Goal: Task Accomplishment & Management: Manage account settings

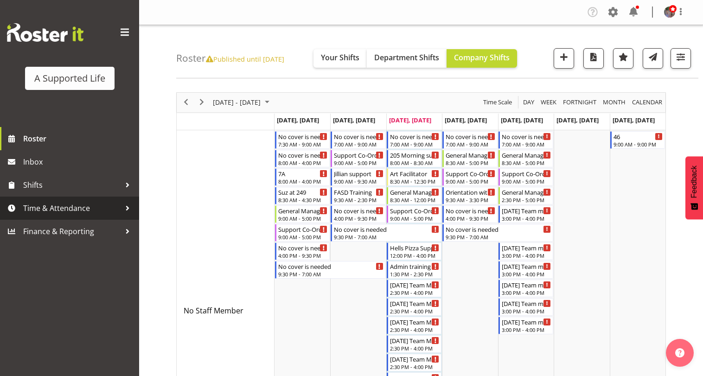
click at [129, 210] on div at bounding box center [128, 208] width 14 height 14
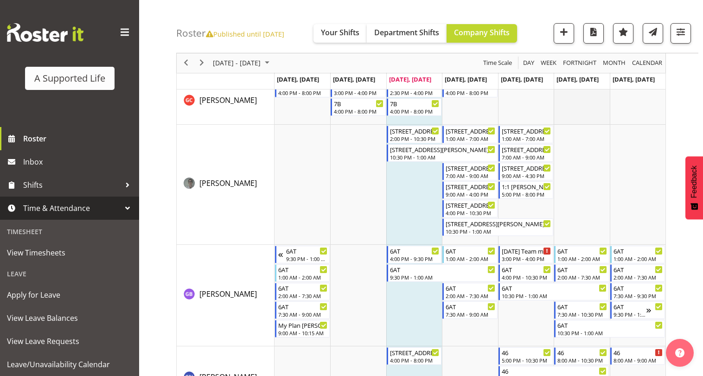
scroll to position [2179, 0]
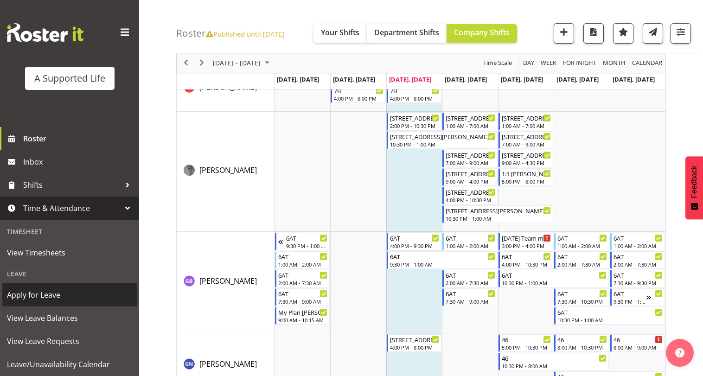
click at [74, 292] on span "Apply for Leave" at bounding box center [69, 295] width 125 height 14
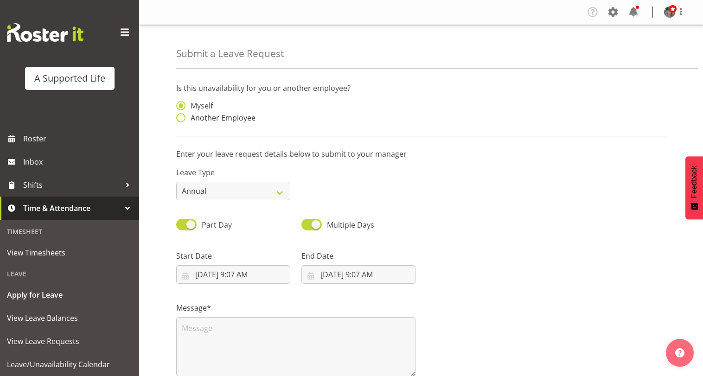
click at [231, 118] on span "Another Employee" at bounding box center [220, 117] width 70 height 9
click at [182, 118] on input "Another Employee" at bounding box center [179, 118] width 6 height 6
radio input "true"
click at [336, 111] on input "text" at bounding box center [358, 110] width 114 height 19
click at [329, 127] on link "[PERSON_NAME]" at bounding box center [358, 133] width 114 height 17
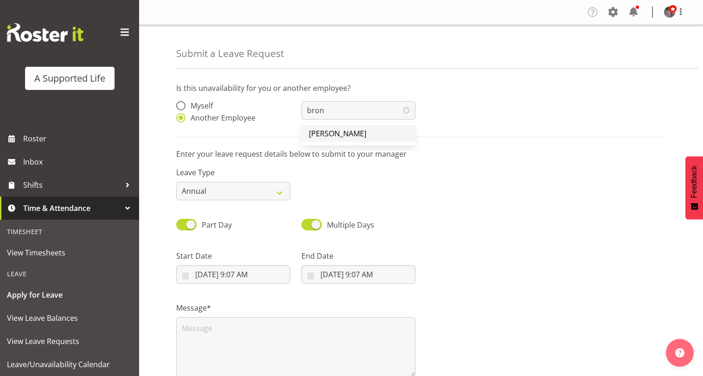
type input "[PERSON_NAME]"
click at [280, 195] on select "Annual Sick Bereavement Domestic Violence Parental Jury Service Day In Lieu Oth…" at bounding box center [233, 191] width 114 height 19
click at [269, 190] on select "Annual Sick Bereavement Domestic Violence Parental Jury Service Day In Lieu Oth…" at bounding box center [233, 191] width 114 height 19
click at [284, 193] on select "Annual Sick Bereavement Domestic Violence Parental Jury Service Day In Lieu Oth…" at bounding box center [233, 191] width 114 height 19
select select "Sick"
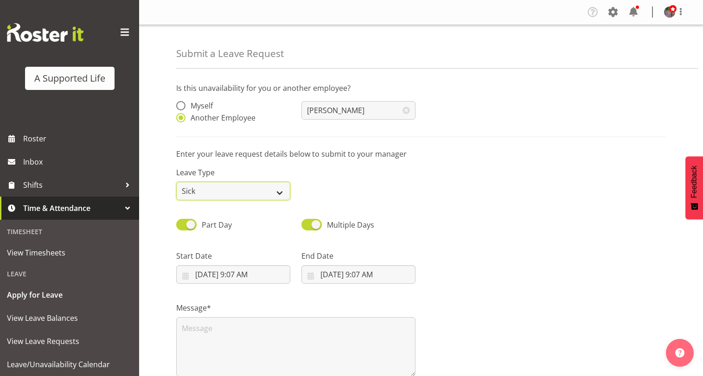
click at [176, 182] on select "Annual Sick Bereavement Domestic Violence Parental Jury Service Day In Lieu Oth…" at bounding box center [233, 191] width 114 height 19
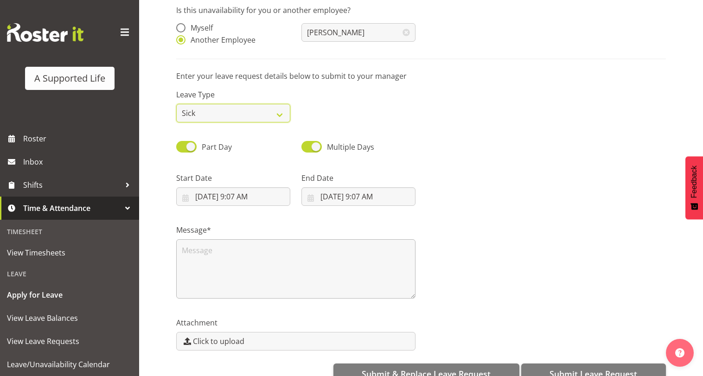
scroll to position [93, 0]
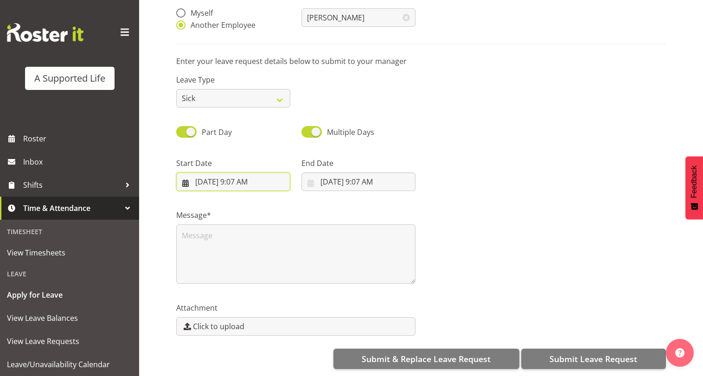
click at [243, 183] on input "10/9/2025, 9:07 AM" at bounding box center [233, 181] width 114 height 19
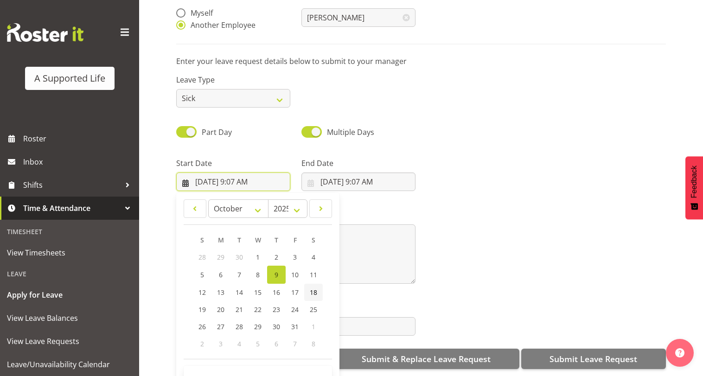
scroll to position [27, 0]
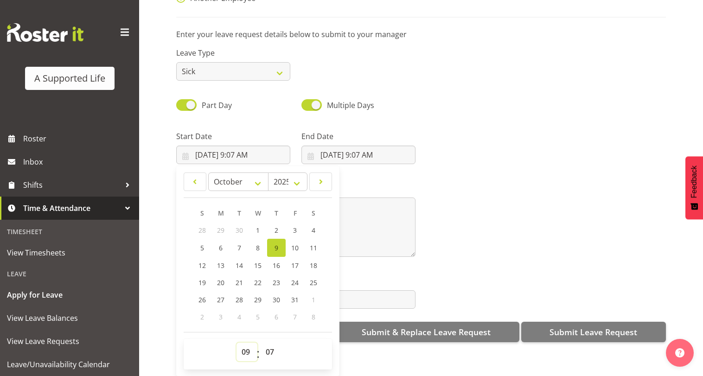
click at [248, 356] on select "00 01 02 03 04 05 06 07 08 09 10 11 12 13 14 15 16 17 18 19 20 21 22 23" at bounding box center [246, 352] width 21 height 19
select select "16"
click at [236, 343] on select "00 01 02 03 04 05 06 07 08 09 10 11 12 13 14 15 16 17 18 19 20 21 22 23" at bounding box center [246, 352] width 21 height 19
type input "10/9/2025, 4:07 PM"
click at [275, 351] on select "00 01 02 03 04 05 06 07 08 09 10 11 12 13 14 15 16 17 18 19 20 21 22 23 24 25 2…" at bounding box center [271, 352] width 21 height 19
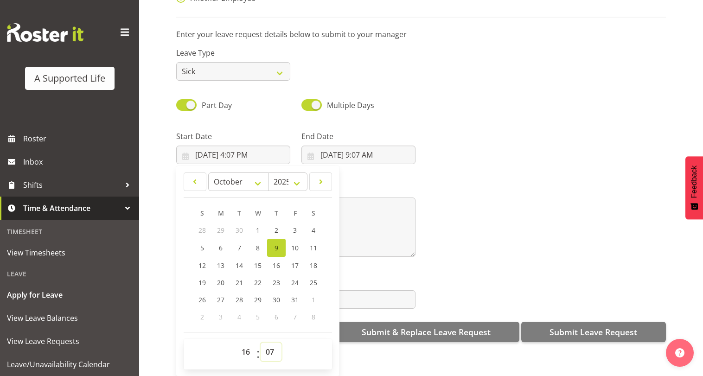
select select "0"
click at [261, 343] on select "00 01 02 03 04 05 06 07 08 09 10 11 12 13 14 15 16 17 18 19 20 21 22 23 24 25 2…" at bounding box center [271, 352] width 21 height 19
type input "10/9/2025, 4:00 PM"
click at [353, 153] on input "10/9/2025, 9:07 AM" at bounding box center [358, 155] width 114 height 19
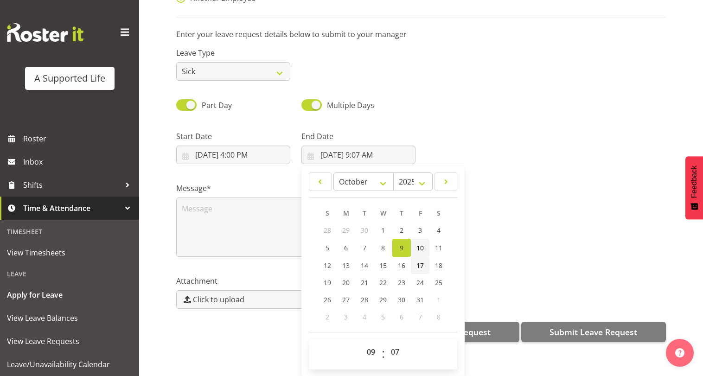
drag, startPoint x: 420, startPoint y: 250, endPoint x: 416, endPoint y: 257, distance: 7.9
click at [420, 249] on span "10" at bounding box center [419, 247] width 7 height 9
type input "10/10/2025, 9:07 AM"
click at [367, 353] on select "00 01 02 03 04 05 06 07 08 09 10 11 12 13 14 15 16 17 18 19 20 21 22 23" at bounding box center [372, 352] width 21 height 19
select select "12"
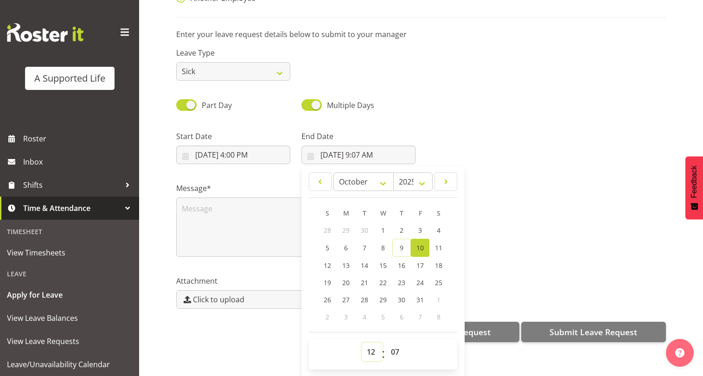
click at [362, 343] on select "00 01 02 03 04 05 06 07 08 09 10 11 12 13 14 15 16 17 18 19 20 21 22 23" at bounding box center [372, 352] width 21 height 19
type input "10/10/2025, 12:07 PM"
click at [396, 350] on select "00 01 02 03 04 05 06 07 08 09 10 11 12 13 14 15 16 17 18 19 20 21 22 23 24 25 2…" at bounding box center [396, 352] width 21 height 19
click at [396, 344] on select "00 01 02 03 04 05 06 07 08 09 10 11 12 13 14 15 16 17 18 19 20 21 22 23 24 25 2…" at bounding box center [396, 352] width 21 height 19
select select "0"
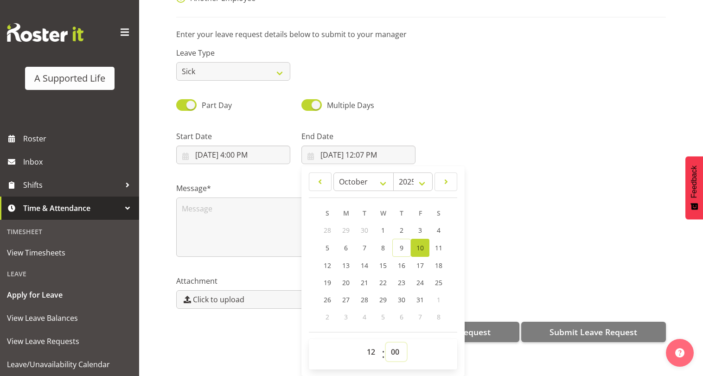
click at [386, 343] on select "00 01 02 03 04 05 06 07 08 09 10 11 12 13 14 15 16 17 18 19 20 21 22 23 24 25 2…" at bounding box center [396, 352] width 21 height 19
type input "10/10/2025, 12:00 PM"
click at [460, 95] on div "Part Day Multiple Days" at bounding box center [421, 102] width 501 height 32
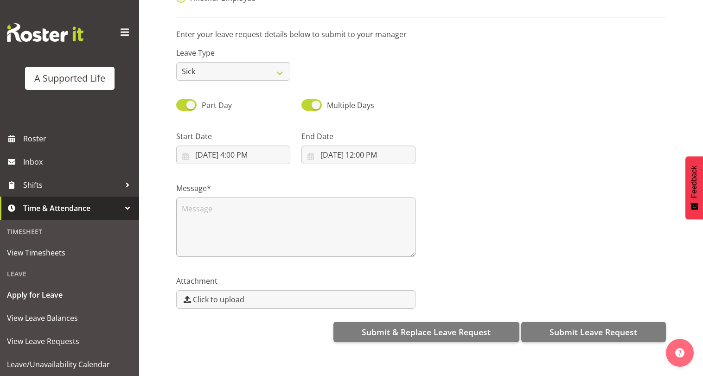
scroll to position [100, 0]
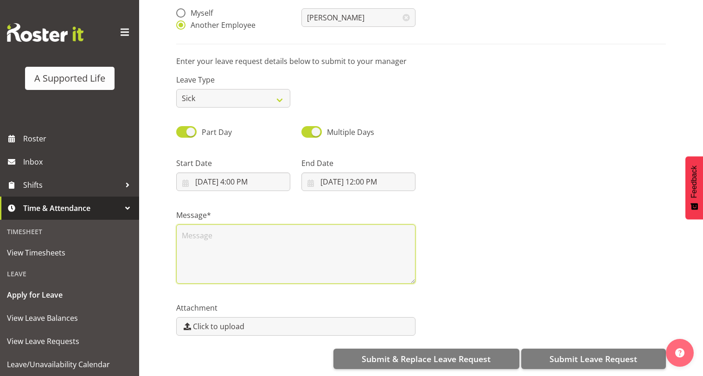
click at [322, 240] on textarea at bounding box center [295, 253] width 239 height 59
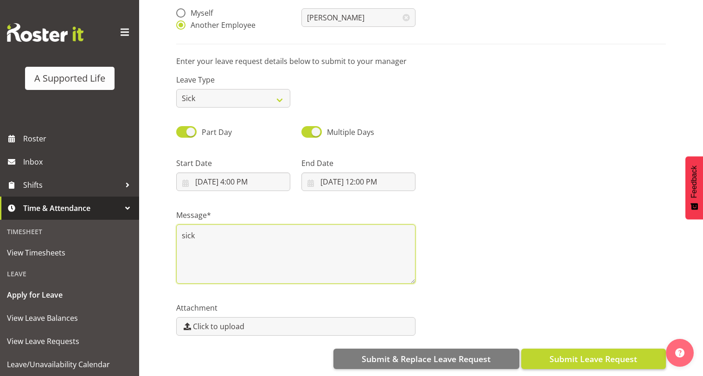
type textarea "sick"
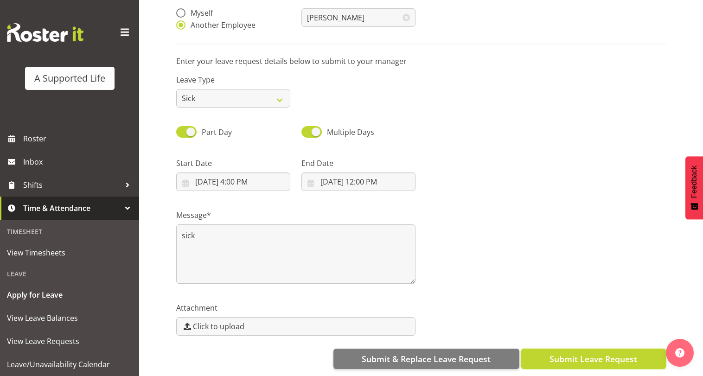
click at [612, 353] on span "Submit Leave Request" at bounding box center [593, 359] width 88 height 12
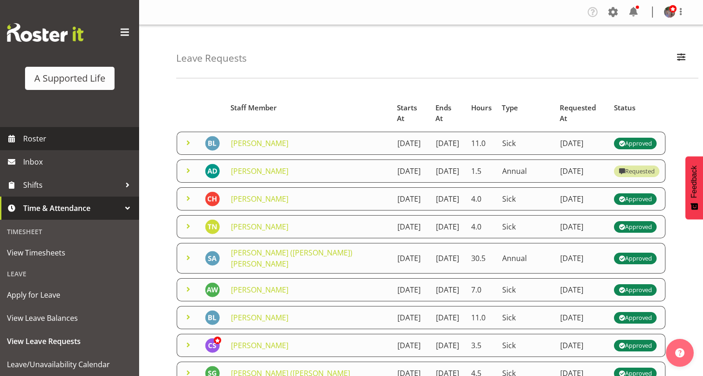
click at [77, 135] on span "Roster" at bounding box center [78, 139] width 111 height 14
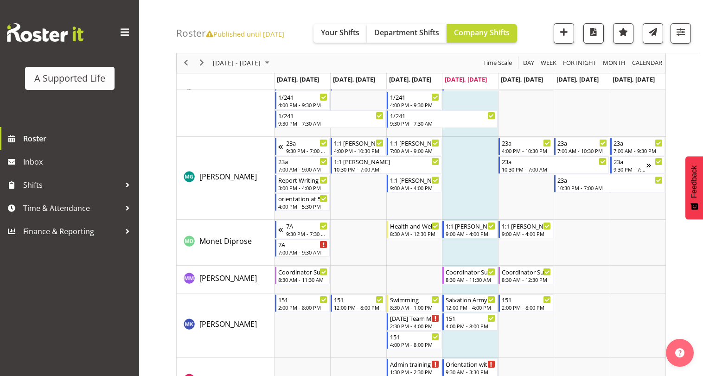
scroll to position [3940, 0]
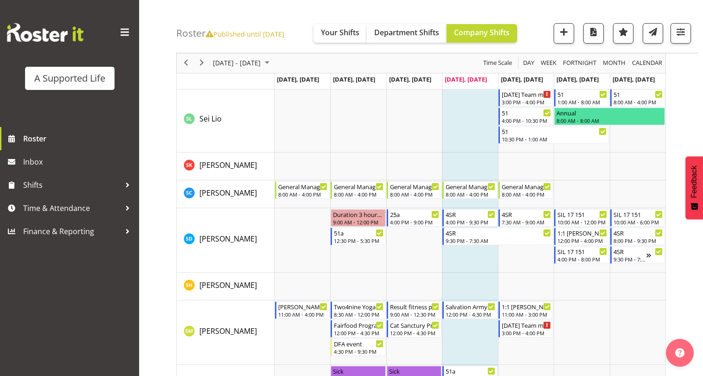
scroll to position [5052, 0]
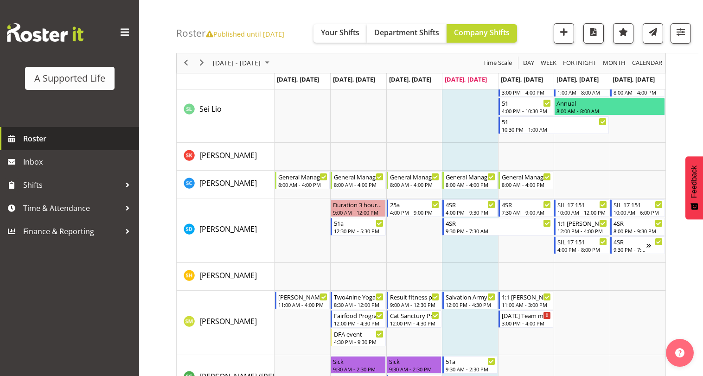
click at [97, 138] on span "Roster" at bounding box center [78, 139] width 111 height 14
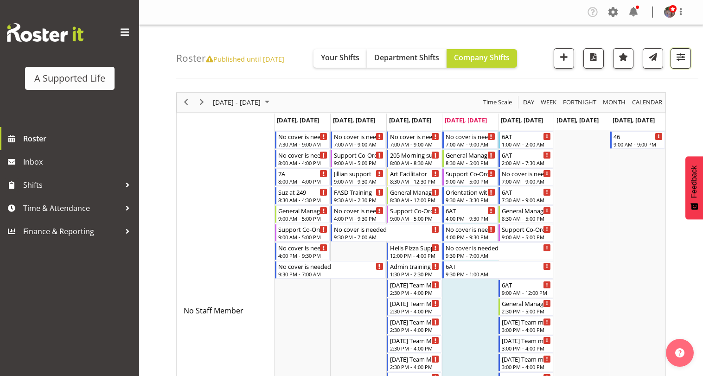
click at [678, 58] on span "button" at bounding box center [680, 57] width 12 height 12
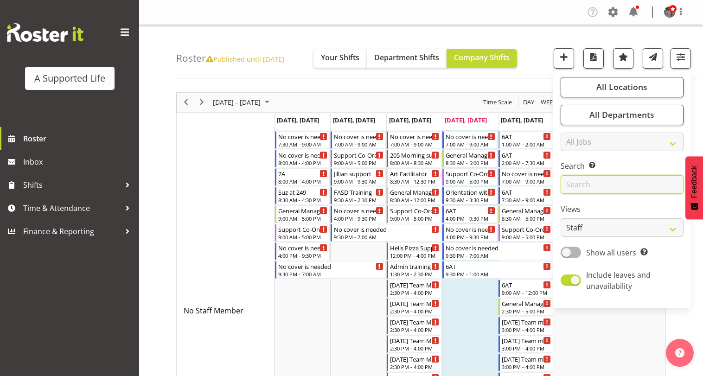
click at [611, 180] on input "text" at bounding box center [621, 184] width 123 height 19
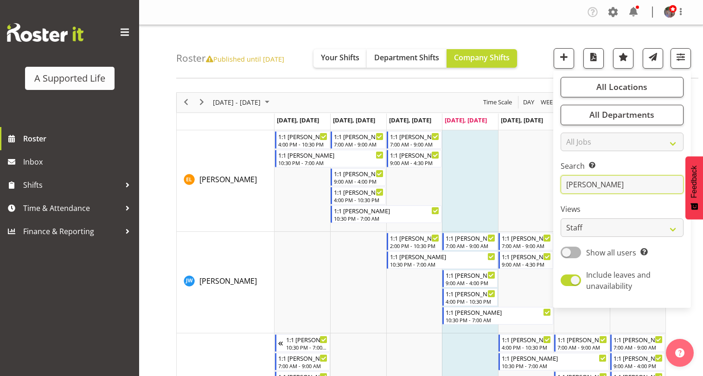
type input "paul"
click at [220, 280] on span "[PERSON_NAME]" at bounding box center [227, 281] width 57 height 10
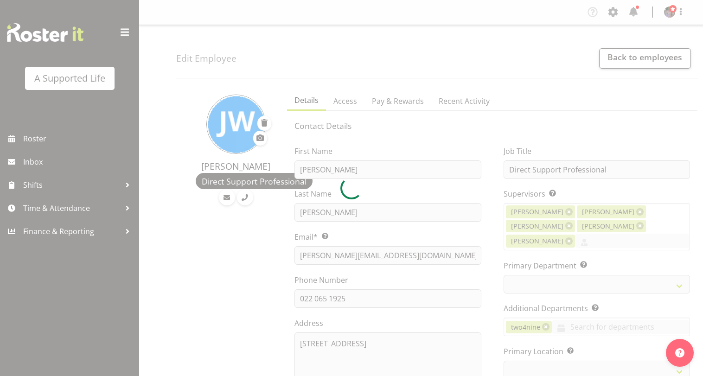
select select "TimelineWeek"
select select "1123"
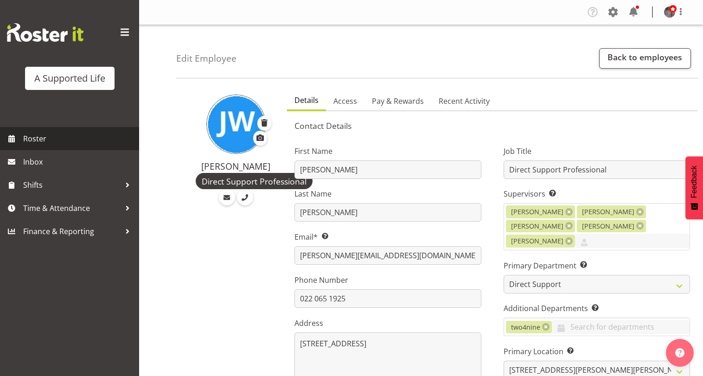
click at [55, 133] on span "Roster" at bounding box center [78, 139] width 111 height 14
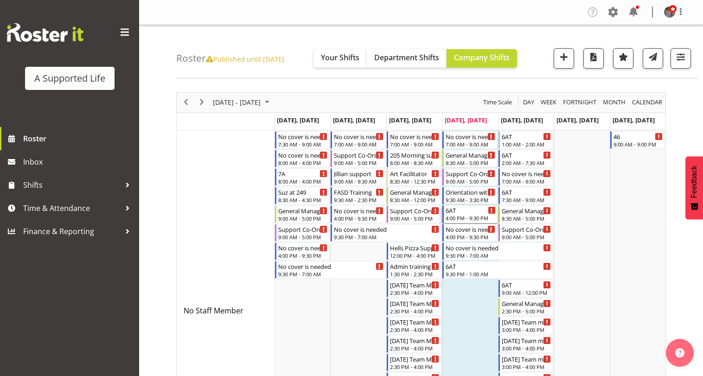
click at [475, 214] on div "6AT 4:00 PM - 9:30 PM" at bounding box center [470, 214] width 50 height 18
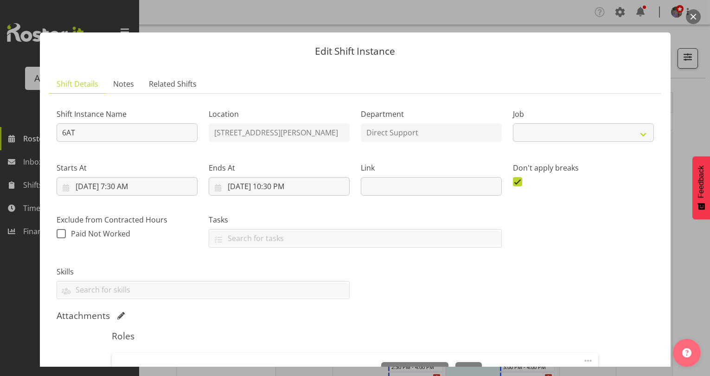
select select "4112"
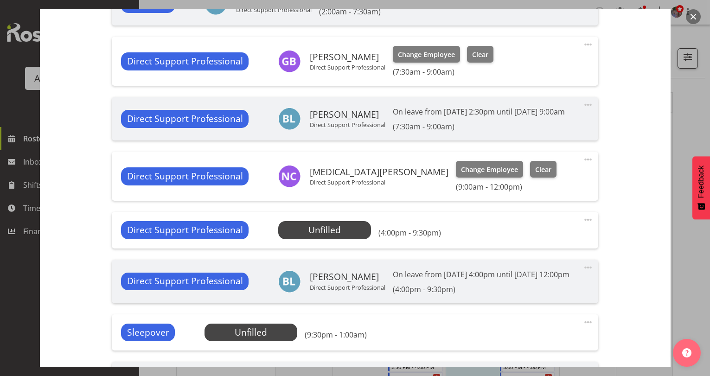
scroll to position [556, 0]
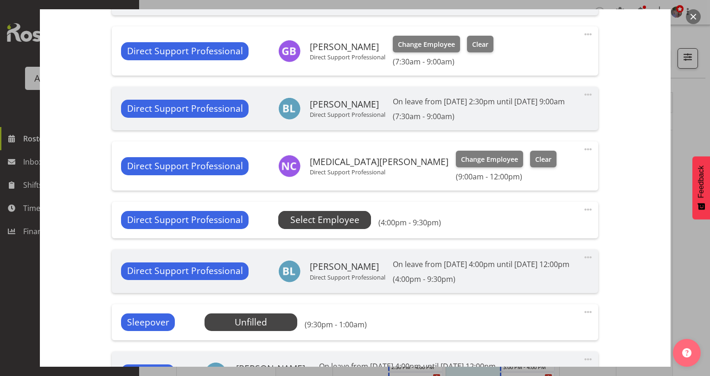
click at [330, 222] on span "Select Employee" at bounding box center [324, 219] width 69 height 13
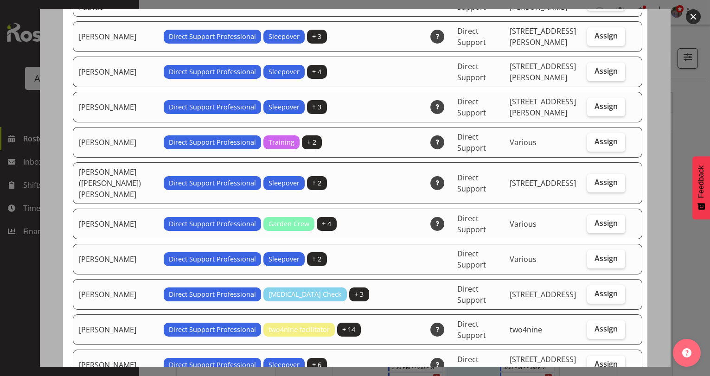
scroll to position [1066, 0]
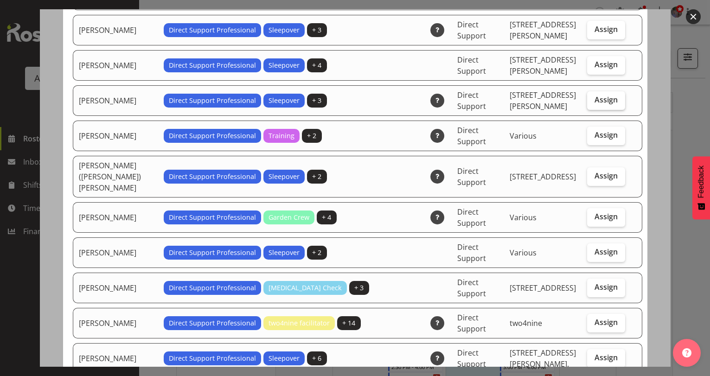
click at [594, 95] on span "Assign" at bounding box center [605, 99] width 23 height 9
click at [591, 97] on input "Assign" at bounding box center [590, 100] width 6 height 6
checkbox input "true"
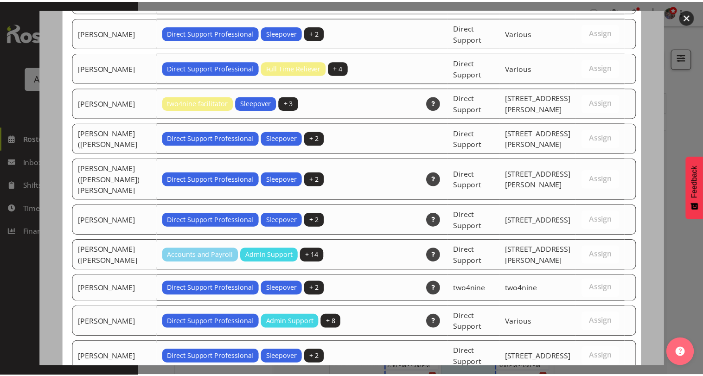
scroll to position [2872, 0]
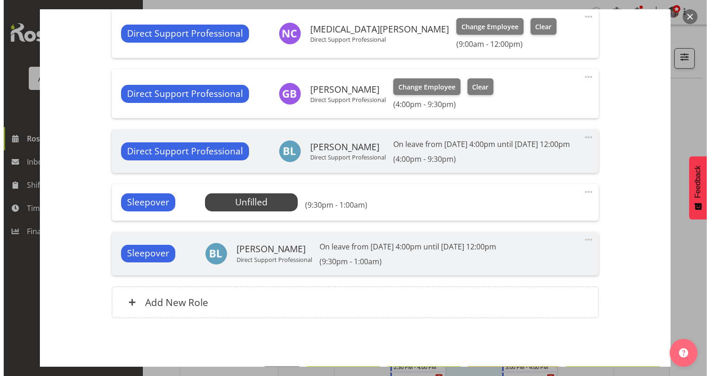
scroll to position [734, 0]
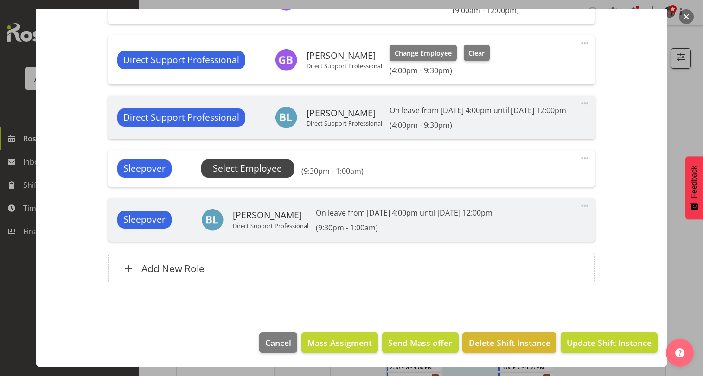
click at [279, 174] on span "Select Employee" at bounding box center [247, 168] width 69 height 13
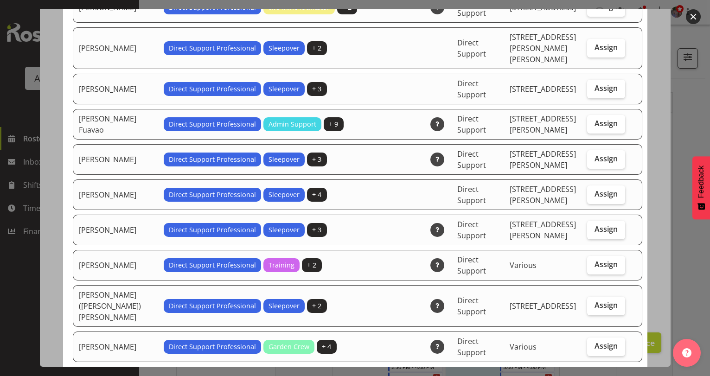
scroll to position [881, 0]
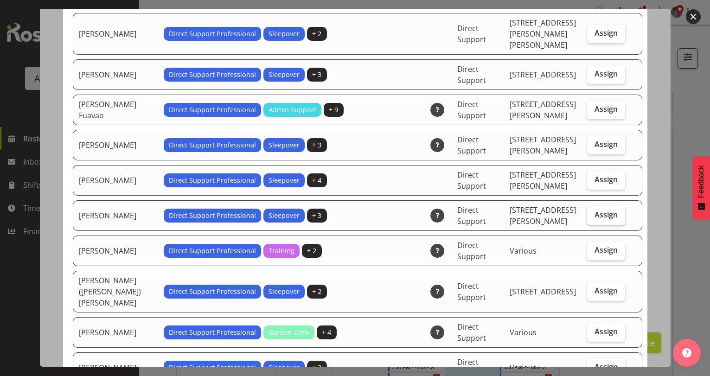
click at [608, 206] on label "Assign" at bounding box center [606, 215] width 38 height 19
click at [593, 212] on input "Assign" at bounding box center [590, 215] width 6 height 6
checkbox input "true"
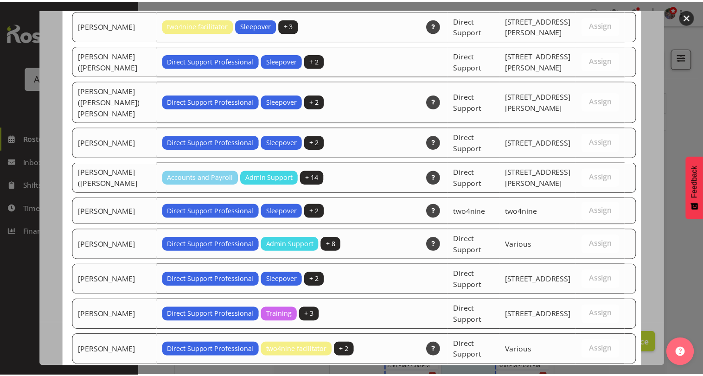
scroll to position [2766, 0]
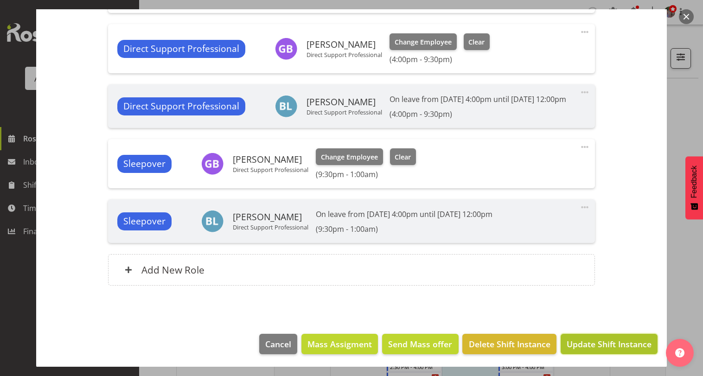
click at [595, 350] on span "Update Shift Instance" at bounding box center [608, 344] width 85 height 12
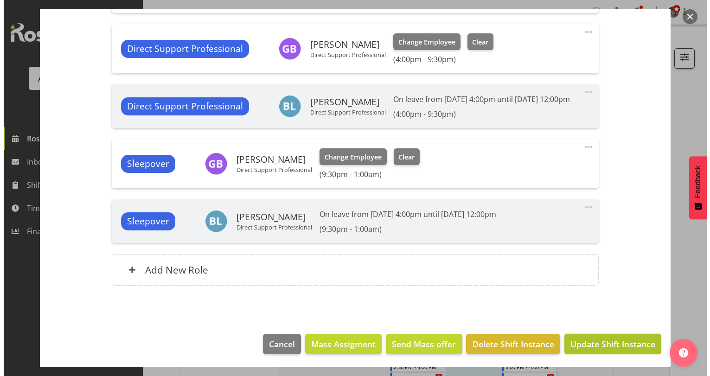
scroll to position [709, 0]
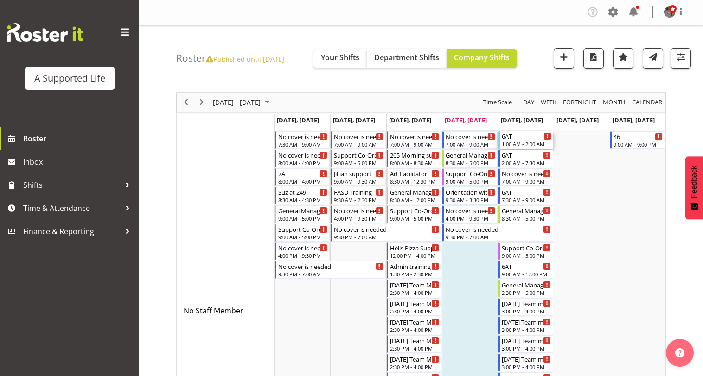
click at [530, 140] on div "6AT 1:00 AM - 2:00 AM" at bounding box center [527, 140] width 50 height 18
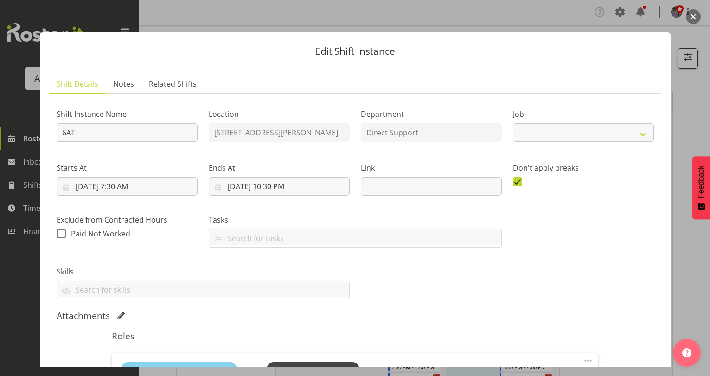
select select "4112"
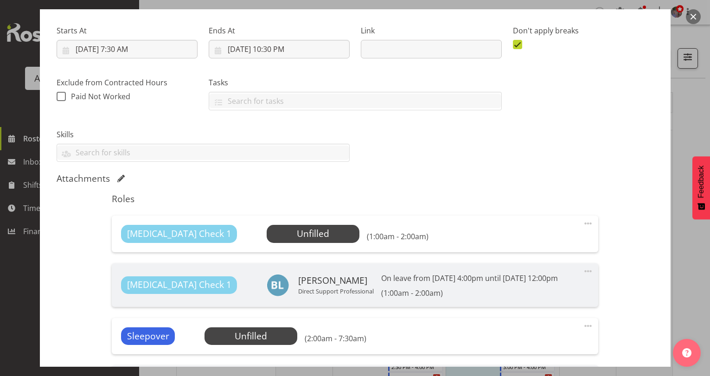
scroll to position [185, 0]
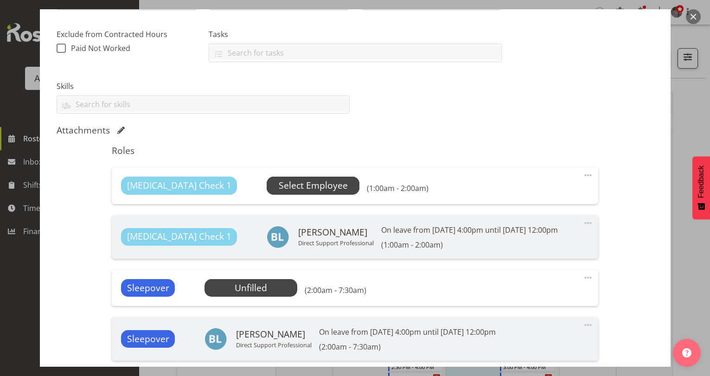
click at [291, 185] on span "Select Employee" at bounding box center [313, 185] width 69 height 13
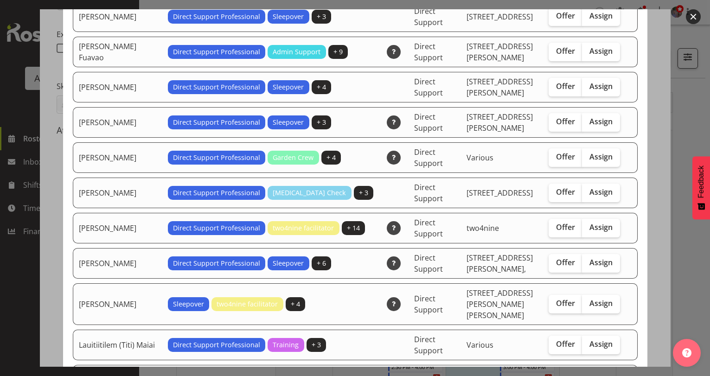
scroll to position [324, 0]
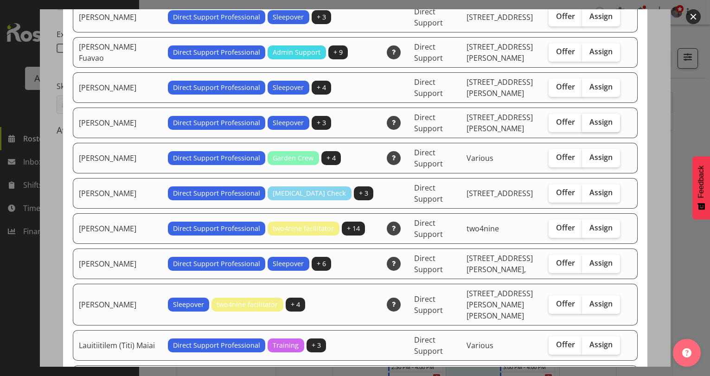
click at [597, 117] on span "Assign" at bounding box center [600, 121] width 23 height 9
click at [588, 119] on input "Assign" at bounding box center [585, 122] width 6 height 6
checkbox input "true"
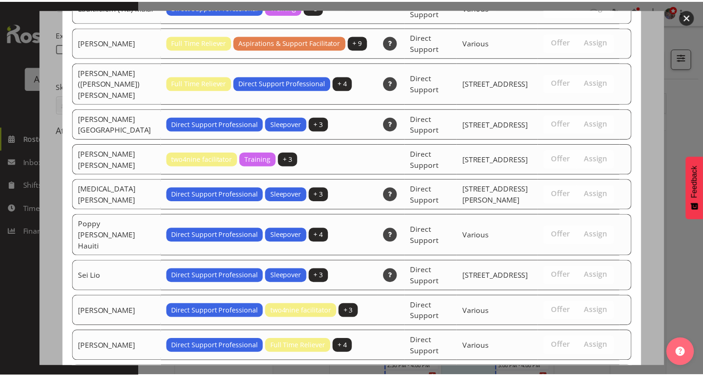
scroll to position [844, 0]
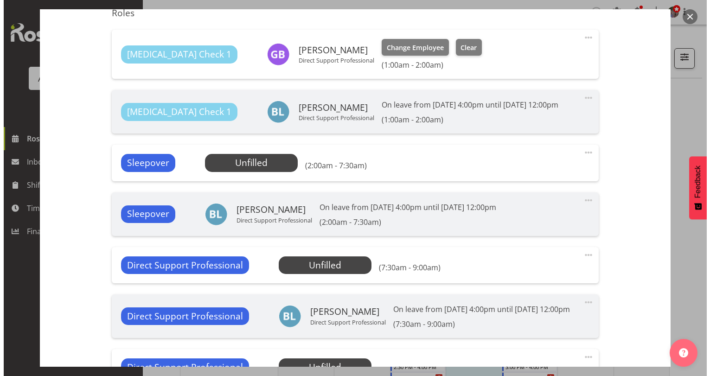
scroll to position [324, 0]
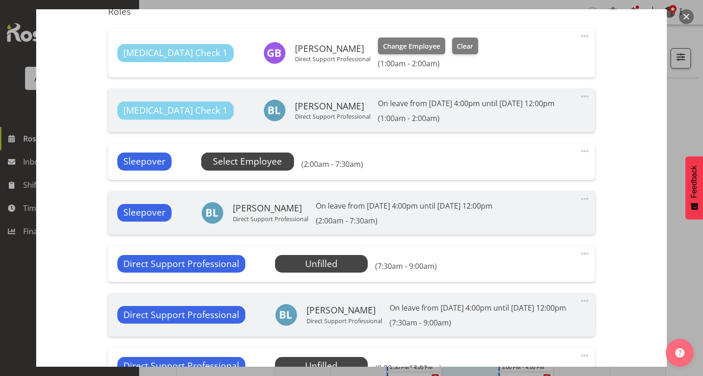
click at [255, 158] on span "Select Employee" at bounding box center [247, 161] width 69 height 13
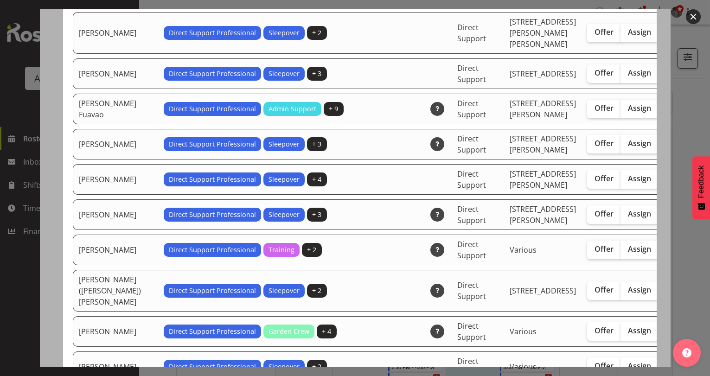
scroll to position [927, 0]
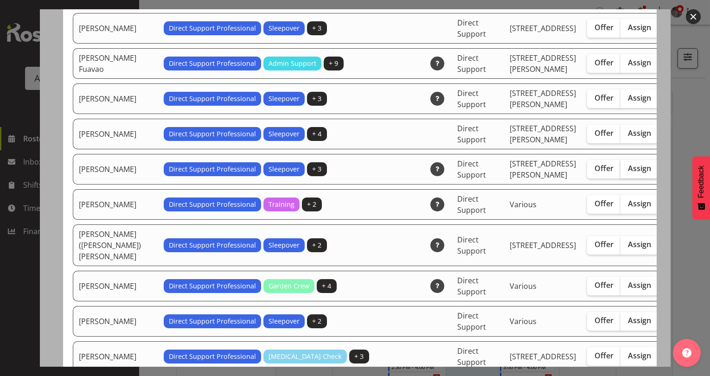
click at [620, 178] on label "Assign" at bounding box center [639, 169] width 38 height 19
click at [620, 172] on input "Assign" at bounding box center [623, 168] width 6 height 6
checkbox input "true"
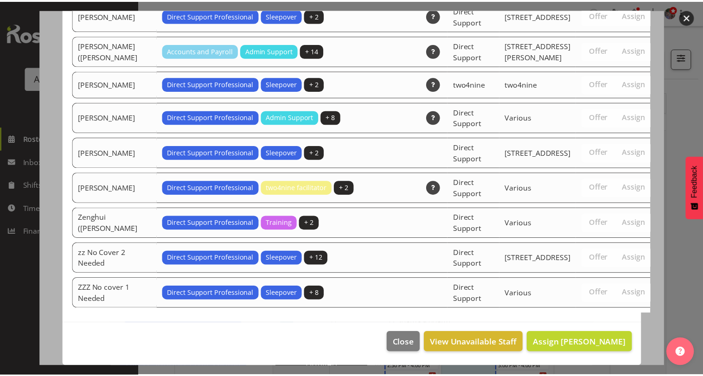
scroll to position [2983, 0]
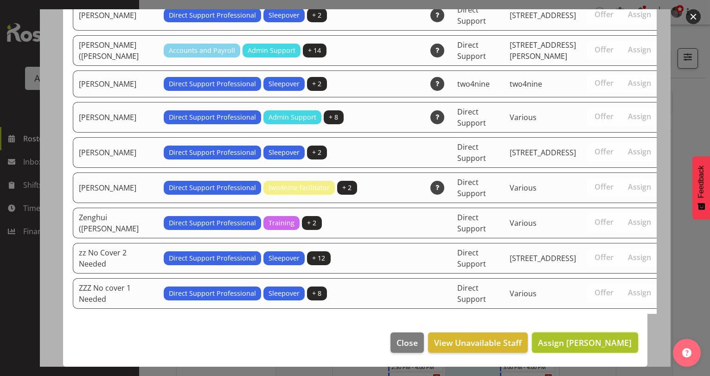
click at [600, 341] on span "Assign [PERSON_NAME]" at bounding box center [585, 342] width 94 height 11
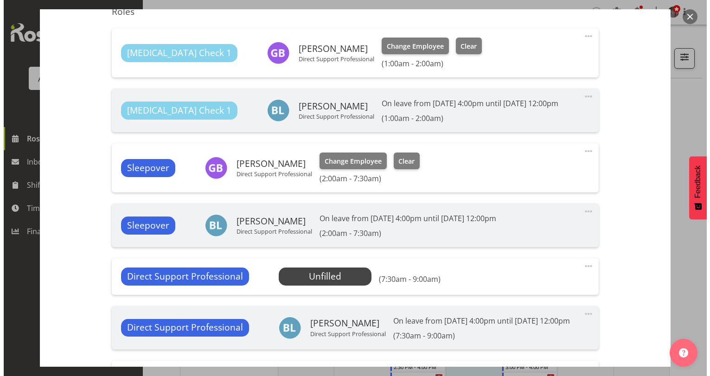
scroll to position [371, 0]
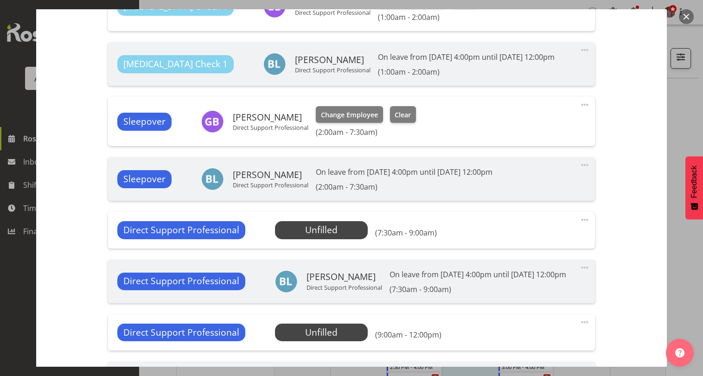
click at [580, 221] on span at bounding box center [584, 219] width 11 height 11
click at [545, 238] on link "Edit" at bounding box center [545, 240] width 89 height 17
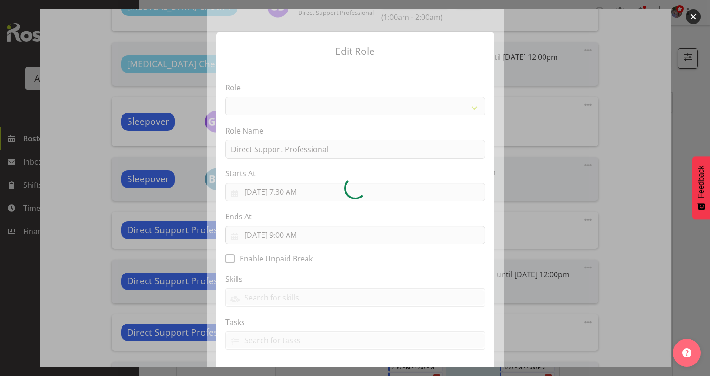
select select "519"
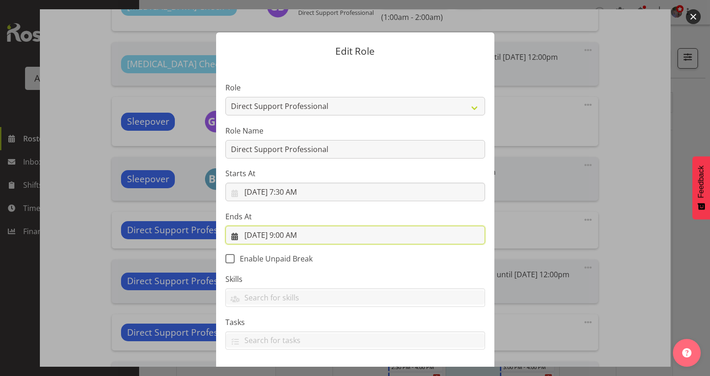
click at [299, 236] on input "[DATE] 9:00 AM" at bounding box center [355, 235] width 260 height 19
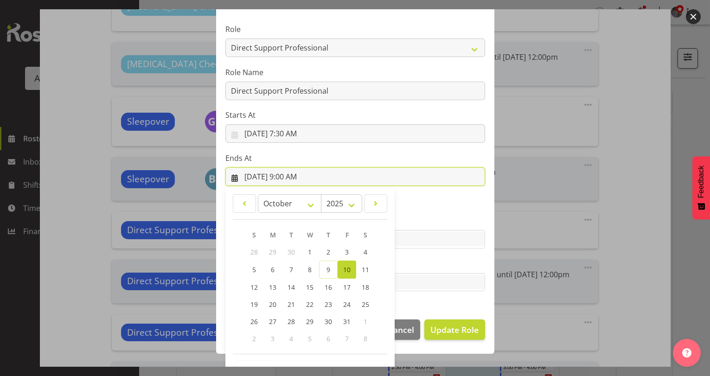
scroll to position [89, 0]
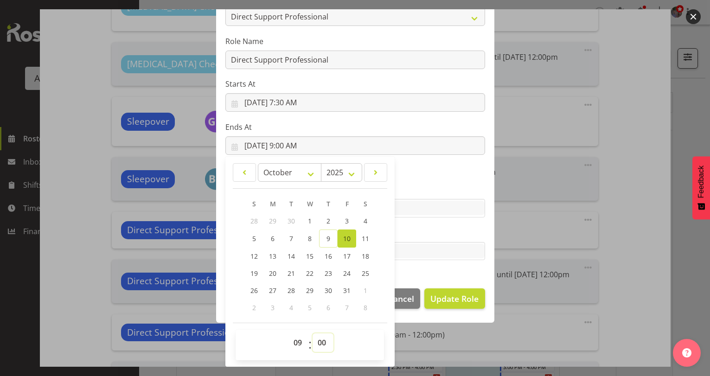
click at [321, 341] on select "00 01 02 03 04 05 06 07 08 09 10 11 12 13 14 15 16 17 18 19 20 21 22 23 24 25 2…" at bounding box center [322, 342] width 21 height 19
select select "15"
click at [312, 333] on select "00 01 02 03 04 05 06 07 08 09 10 11 12 13 14 15 16 17 18 19 20 21 22 23 24 25 2…" at bounding box center [322, 342] width 21 height 19
type input "[DATE] 9:15 AM"
click at [449, 267] on section "Role Accounts and Payroll Admin Support Aspirations & Support Facilitator Chief…" at bounding box center [355, 127] width 278 height 303
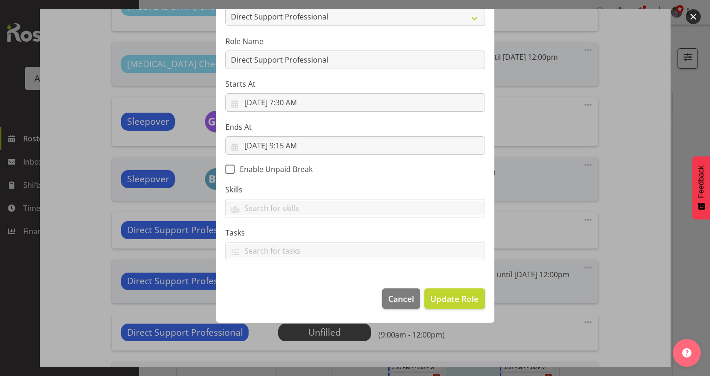
scroll to position [45, 0]
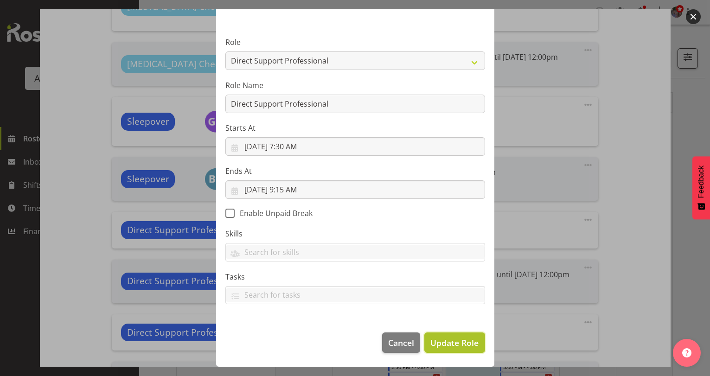
click at [458, 341] on span "Update Role" at bounding box center [454, 343] width 48 height 12
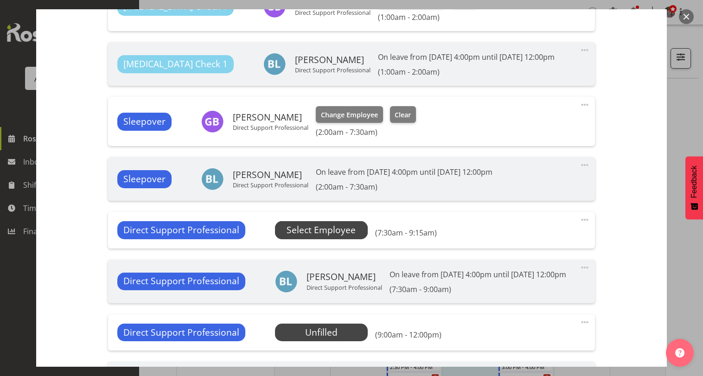
click at [329, 229] on span "Select Employee" at bounding box center [320, 229] width 69 height 13
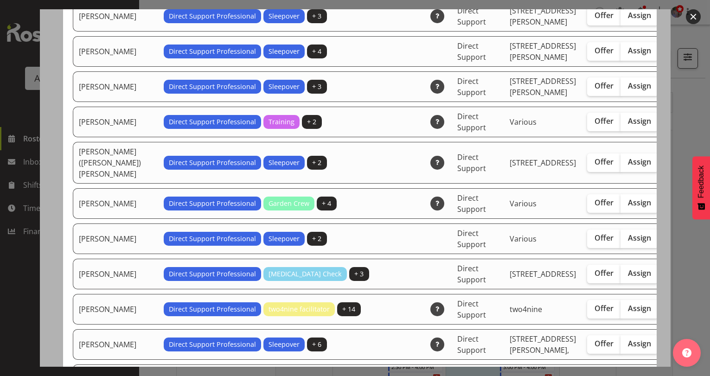
scroll to position [1066, 0]
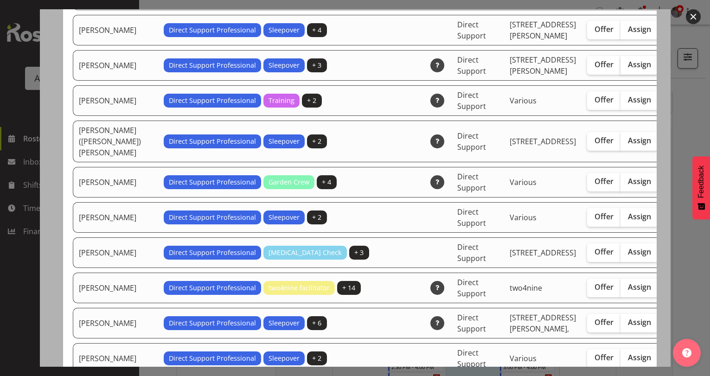
click at [628, 69] on span "Assign" at bounding box center [639, 64] width 23 height 9
click at [620, 68] on input "Assign" at bounding box center [623, 65] width 6 height 6
checkbox input "true"
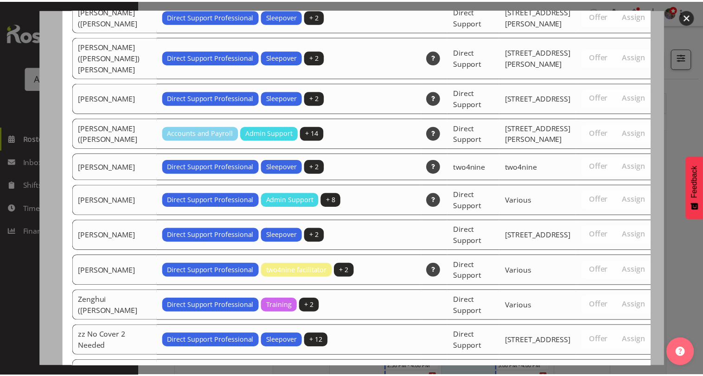
scroll to position [3018, 0]
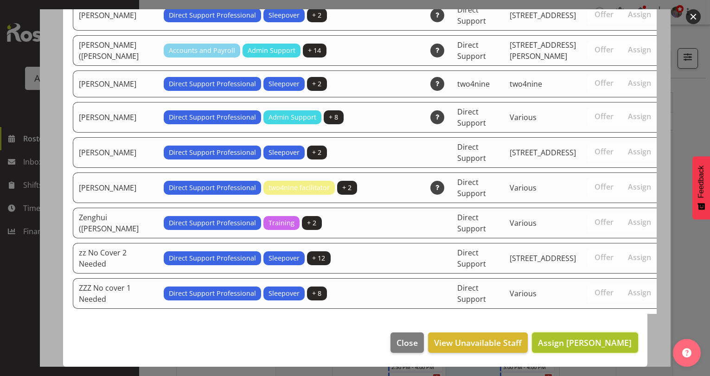
click at [585, 340] on span "Assign [PERSON_NAME]" at bounding box center [585, 342] width 94 height 11
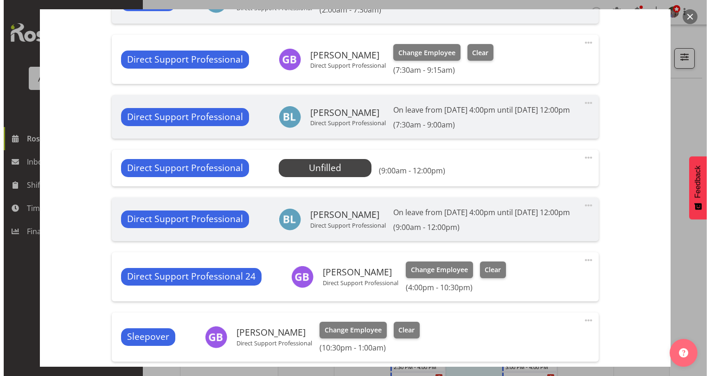
scroll to position [556, 0]
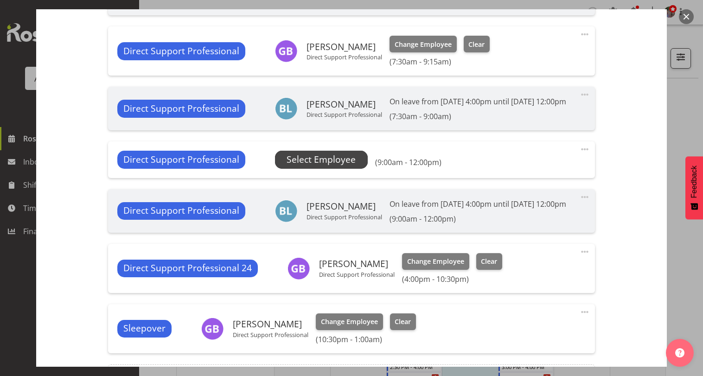
click at [356, 168] on span "Select Employee" at bounding box center [321, 160] width 93 height 18
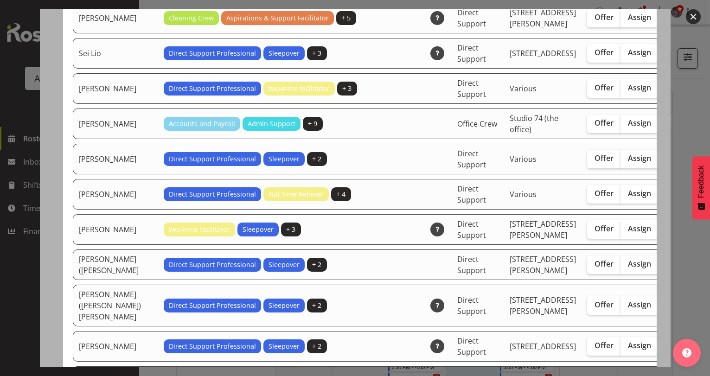
scroll to position [2625, 0]
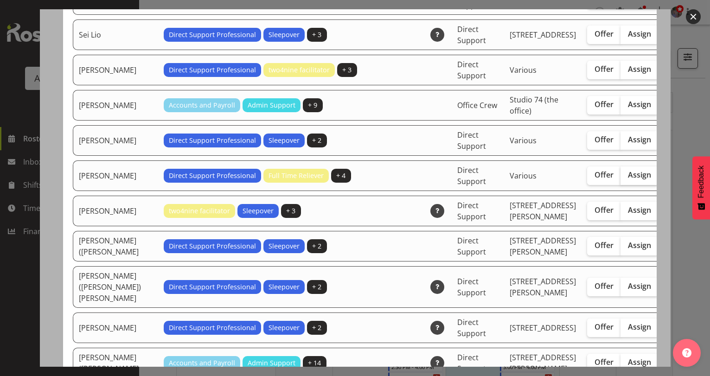
click at [628, 179] on span "Assign" at bounding box center [639, 174] width 23 height 9
click at [620, 178] on input "Assign" at bounding box center [623, 175] width 6 height 6
checkbox input "true"
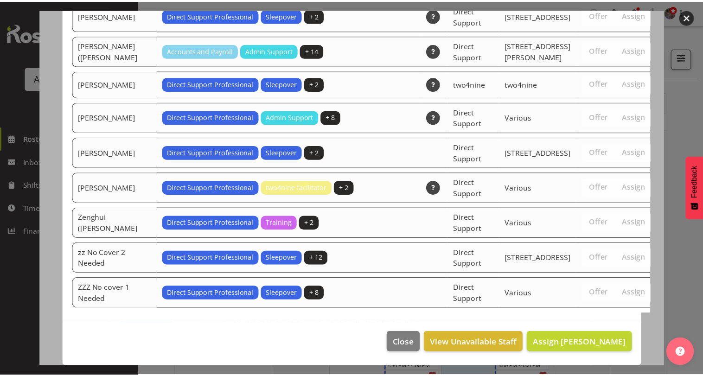
scroll to position [3100, 0]
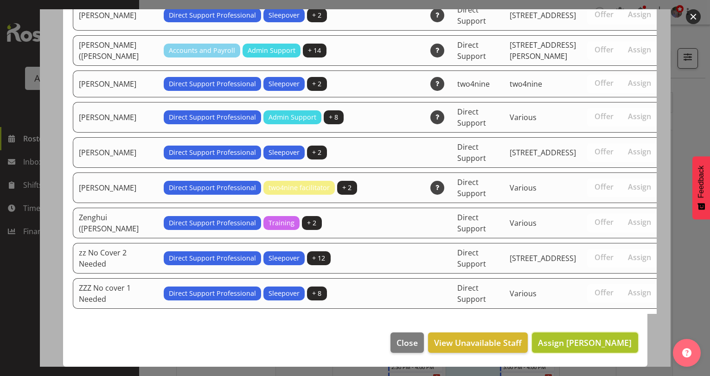
click at [613, 342] on span "Assign [PERSON_NAME]" at bounding box center [585, 342] width 94 height 11
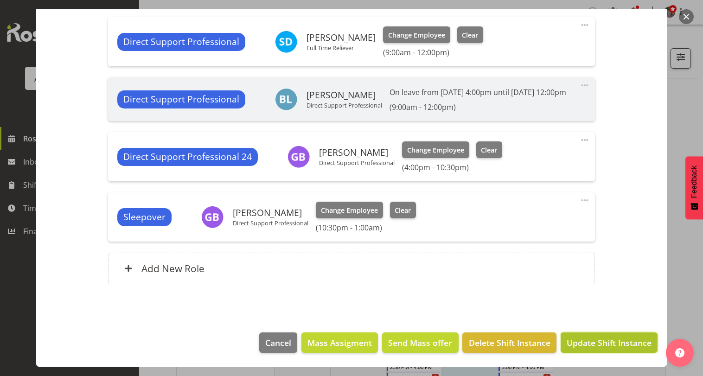
click at [613, 335] on button "Update Shift Instance" at bounding box center [608, 342] width 97 height 20
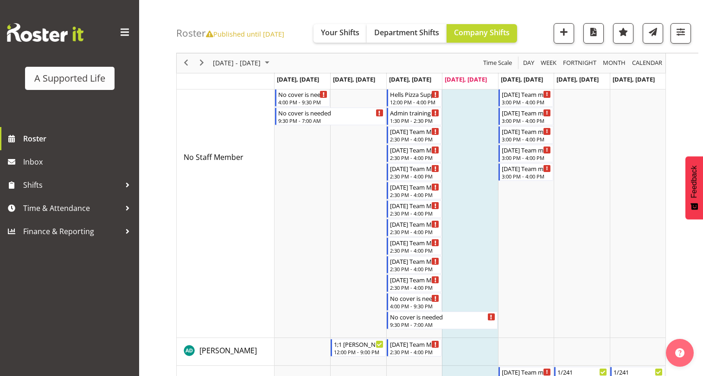
scroll to position [0, 0]
